Goal: Information Seeking & Learning: Learn about a topic

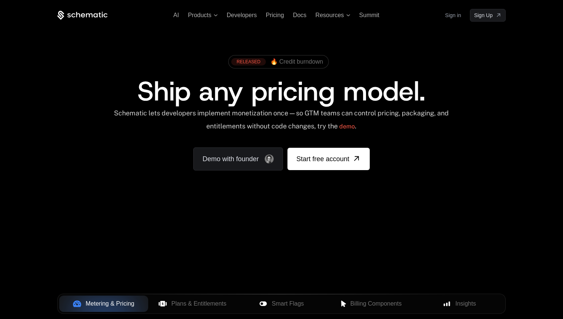
click at [296, 115] on div "Schematic lets developers implement monetization once — so GTM teams can contro…" at bounding box center [281, 122] width 336 height 26
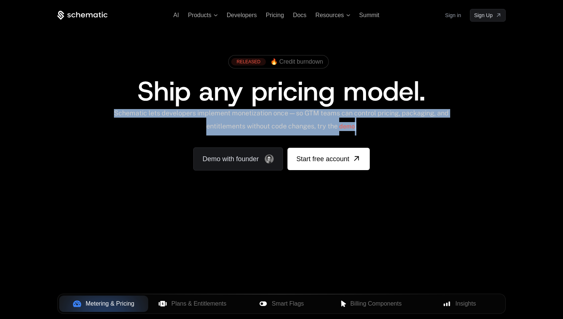
click at [296, 115] on div "Schematic lets developers implement monetization once — so GTM teams can contro…" at bounding box center [281, 122] width 336 height 26
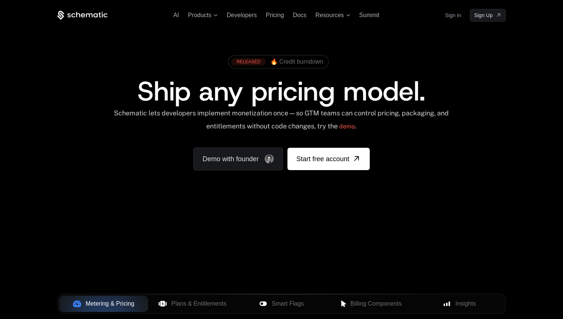
click at [269, 121] on div "Schematic lets developers implement monetization once — so GTM teams can contro…" at bounding box center [281, 122] width 336 height 26
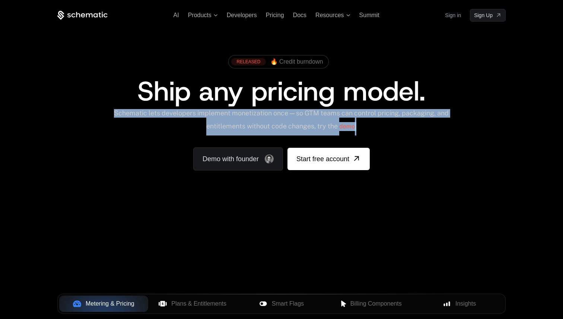
click at [269, 121] on div "Schematic lets developers implement monetization once — so GTM teams can contro…" at bounding box center [281, 122] width 336 height 26
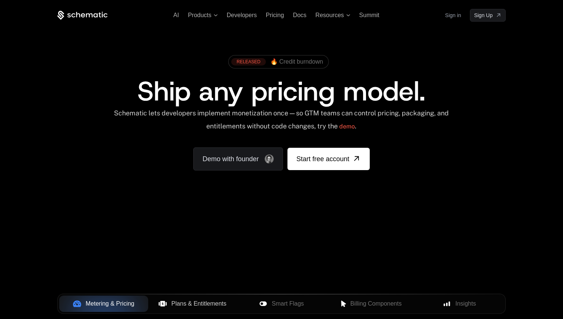
click at [192, 302] on span "Plans & Entitlements" at bounding box center [198, 303] width 55 height 9
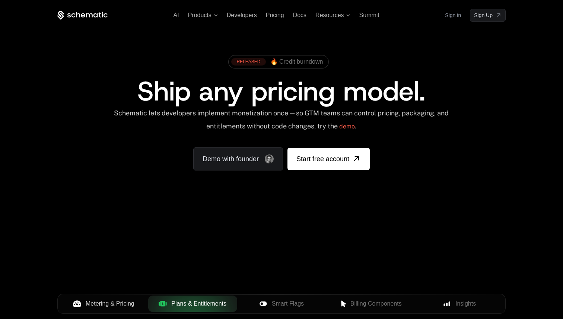
click at [119, 305] on span "Metering & Pricing" at bounding box center [110, 303] width 49 height 9
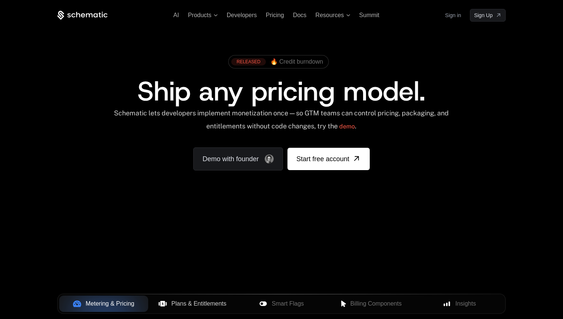
click at [172, 298] on button "Plans & Entitlements" at bounding box center [192, 304] width 89 height 16
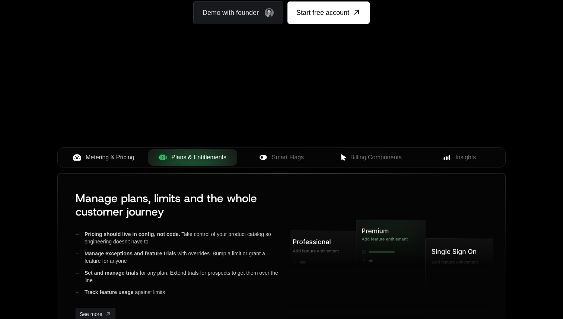
scroll to position [150, 0]
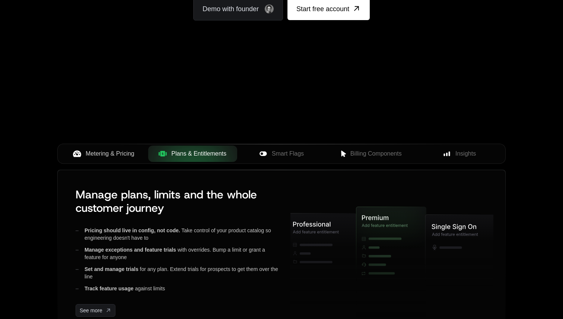
click at [127, 147] on button "Metering & Pricing" at bounding box center [103, 154] width 89 height 16
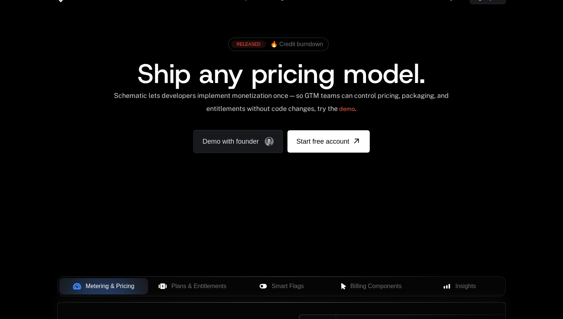
scroll to position [0, 0]
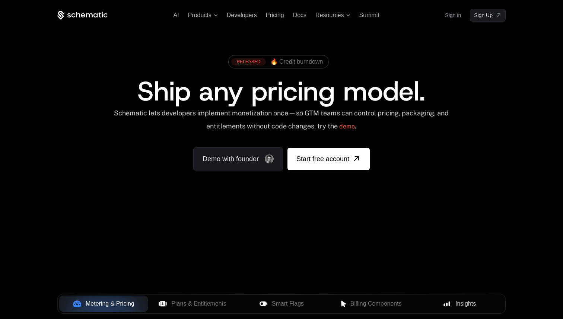
click at [458, 301] on span "Insights" at bounding box center [466, 303] width 20 height 9
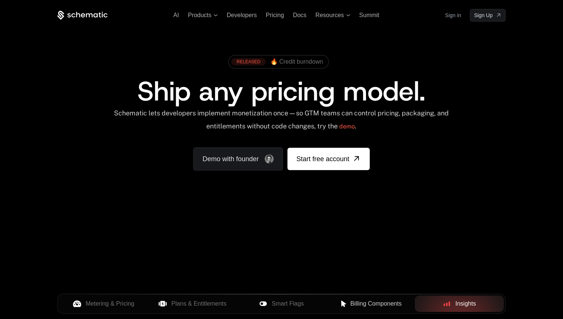
click at [387, 308] on span "Billing Components" at bounding box center [375, 303] width 51 height 9
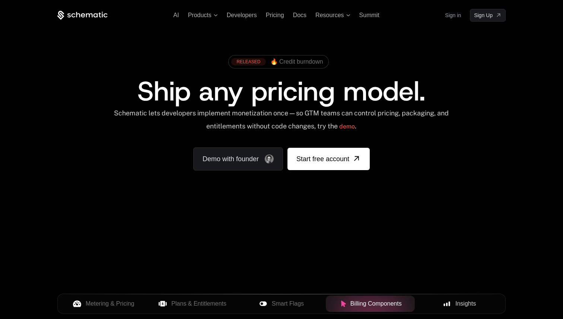
click at [121, 307] on span "Metering & Pricing" at bounding box center [110, 303] width 49 height 9
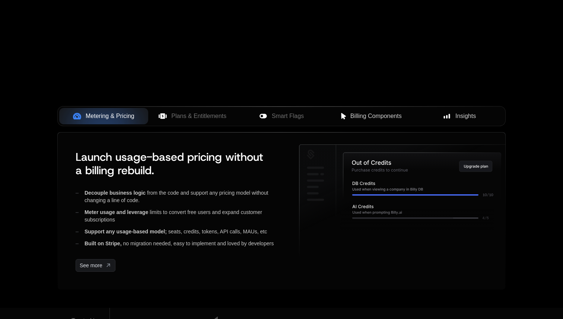
scroll to position [196, 0]
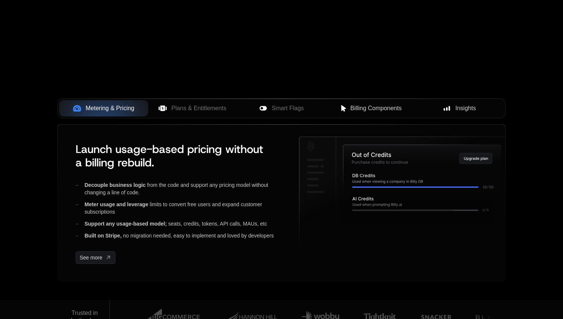
click at [202, 110] on span "Plans & Entitlements" at bounding box center [198, 108] width 55 height 9
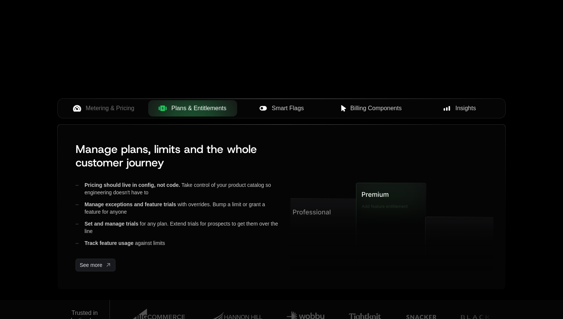
click at [279, 107] on span "Smart Flags" at bounding box center [288, 108] width 32 height 9
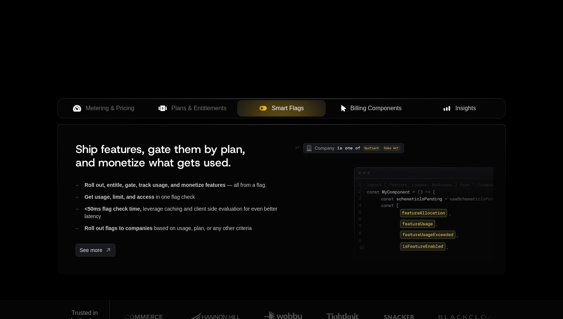
click at [344, 106] on icon at bounding box center [343, 108] width 7 height 7
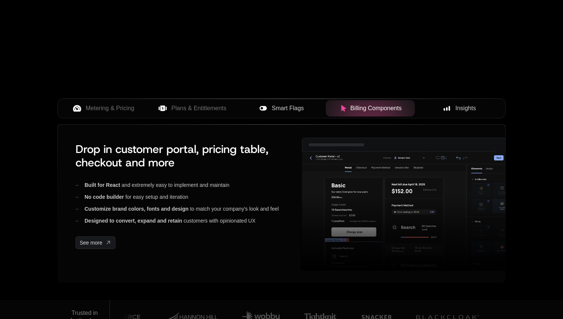
click at [441, 104] on div "Insights" at bounding box center [459, 108] width 77 height 9
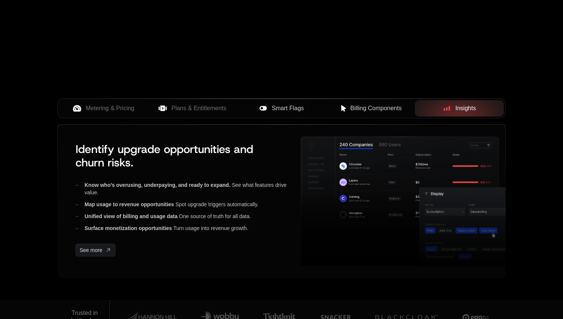
click at [89, 106] on span "Metering & Pricing" at bounding box center [110, 108] width 49 height 9
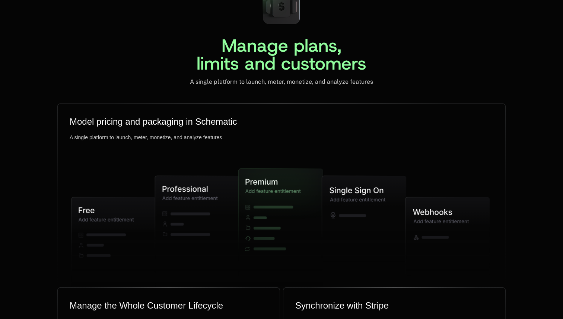
scroll to position [1791, 0]
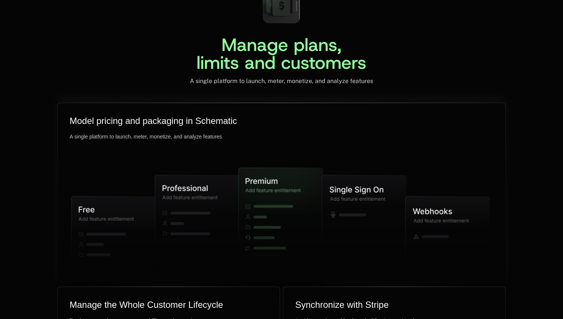
click at [193, 194] on icon at bounding box center [197, 230] width 84 height 111
click at [285, 201] on icon at bounding box center [278, 228] width 79 height 121
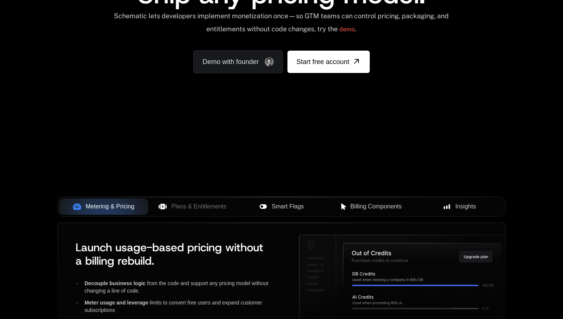
scroll to position [0, 0]
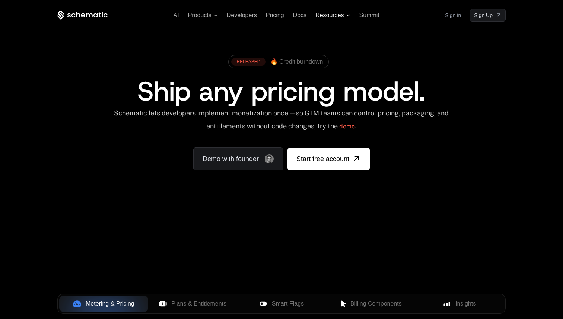
click at [345, 17] on span "Resources" at bounding box center [332, 15] width 35 height 9
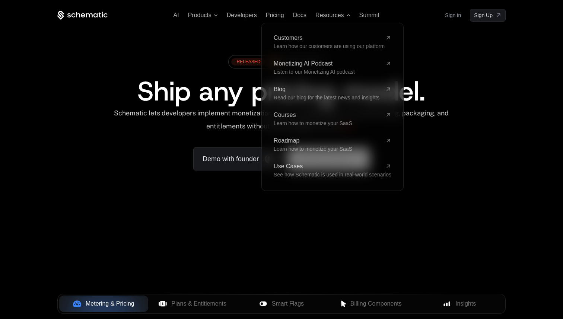
click at [503, 52] on div "RELEASED 🔥 Credit burndown Ship any pricing model. Schematic lets developers im…" at bounding box center [281, 110] width 448 height 119
click at [349, 16] on span "Resources" at bounding box center [332, 15] width 35 height 9
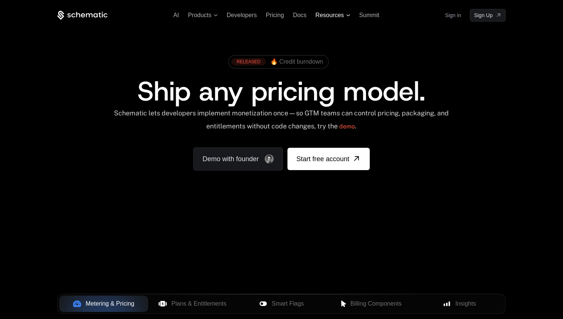
click at [349, 16] on span "Resources" at bounding box center [332, 15] width 35 height 9
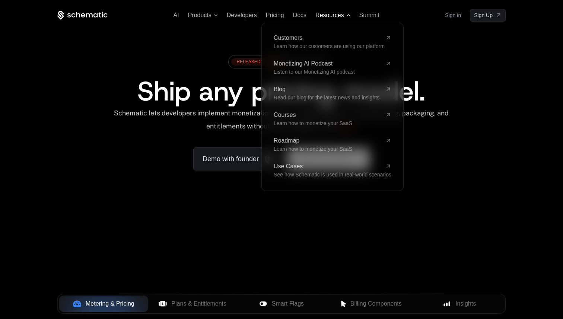
click at [348, 15] on icon at bounding box center [348, 15] width 4 height 2
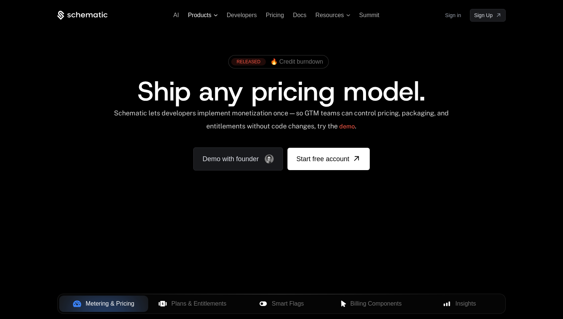
click at [217, 15] on icon at bounding box center [216, 15] width 4 height 2
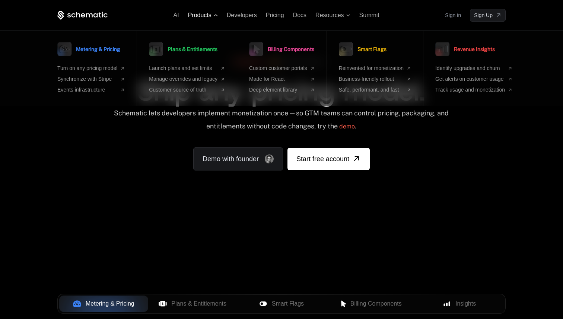
click at [218, 17] on ul "AI Products Metering & Pricing Turn on any pricing model Synchronize with Strip…" at bounding box center [277, 15] width 206 height 9
click at [218, 17] on span "Products" at bounding box center [203, 15] width 30 height 9
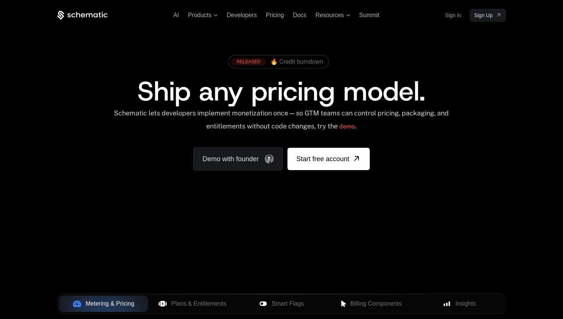
click at [99, 91] on div "Ship any pricing model." at bounding box center [282, 91] width 402 height 27
click at [213, 14] on span "Products" at bounding box center [203, 15] width 30 height 9
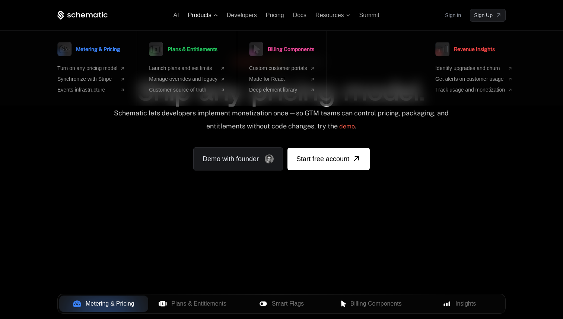
click at [213, 14] on span "Products" at bounding box center [203, 15] width 30 height 9
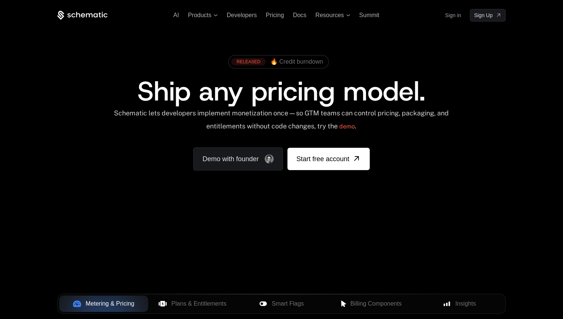
click at [33, 89] on div "AI Products Developers Pricing Docs Resources Summit Sign in Sign Up RELEASED 🔥…" at bounding box center [281, 112] width 563 height 224
